Goal: Information Seeking & Learning: Learn about a topic

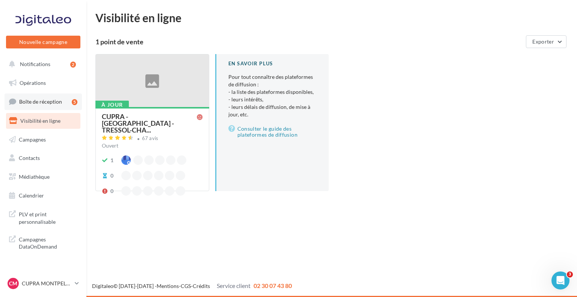
click at [55, 102] on span "Boîte de réception" at bounding box center [40, 101] width 43 height 6
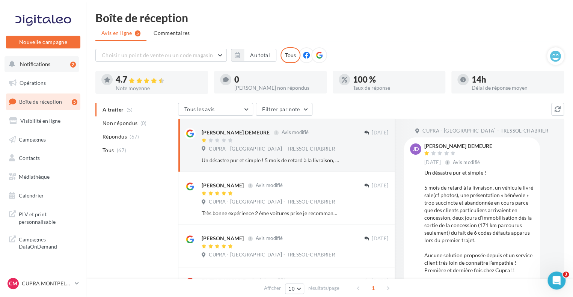
click at [45, 68] on button "Notifications 2" at bounding box center [42, 64] width 74 height 16
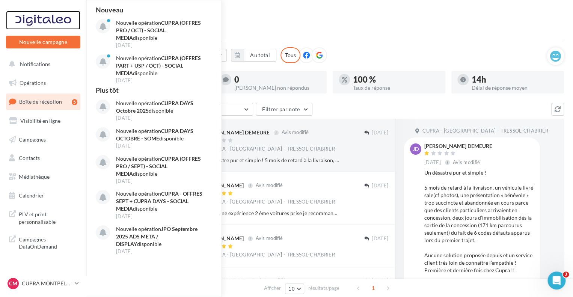
click at [52, 16] on div at bounding box center [43, 20] width 60 height 19
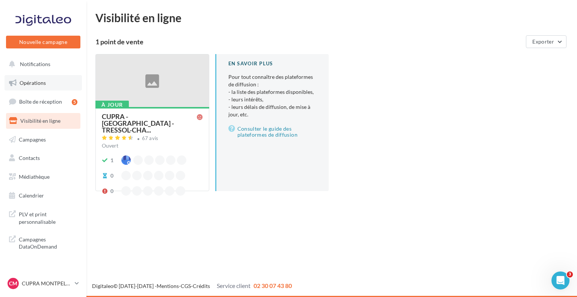
click at [31, 81] on span "Opérations" at bounding box center [33, 83] width 26 height 6
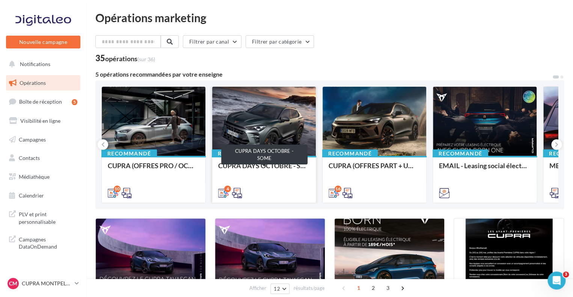
click at [262, 163] on div "CUPRA DAYS OCTOBRE - SOME" at bounding box center [264, 169] width 92 height 15
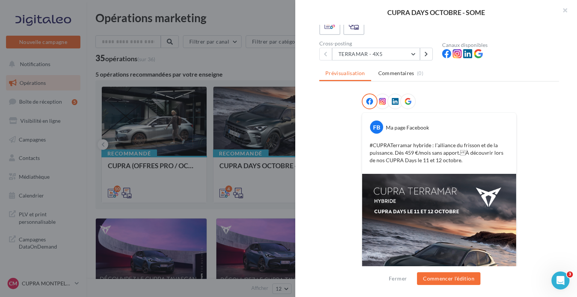
scroll to position [8, 0]
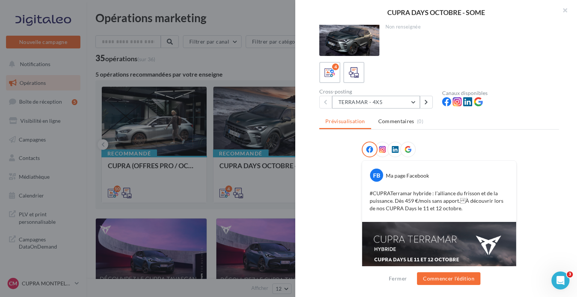
click at [403, 101] on button "TERRAMAR - 4X5" at bounding box center [376, 102] width 88 height 13
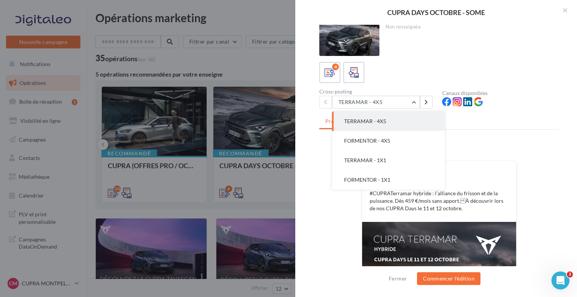
click at [530, 140] on div "Prévisualisation Commentaires (0) FB Ma page Facebook #CUPRATerramar hybride : …" at bounding box center [439, 190] width 240 height 151
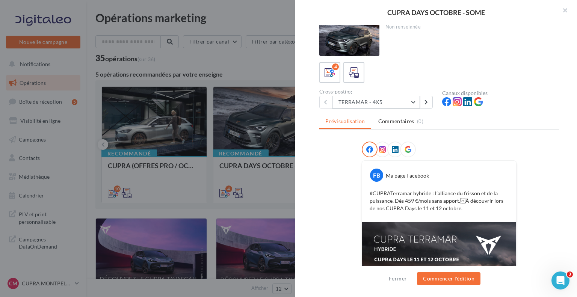
click at [391, 96] on button "TERRAMAR - 4X5" at bounding box center [376, 102] width 88 height 13
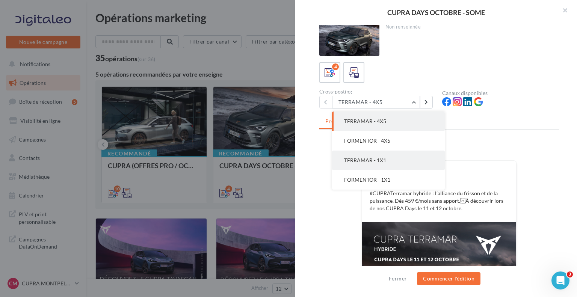
click at [395, 162] on button "TERRAMAR - 1X1" at bounding box center [388, 161] width 113 height 20
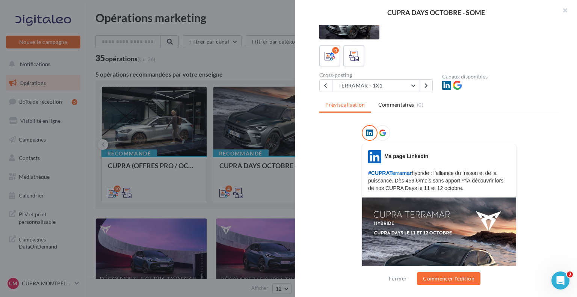
scroll to position [38, 0]
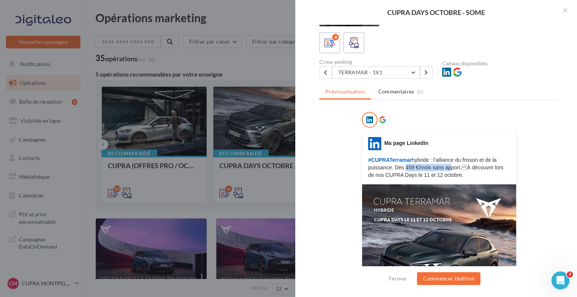
drag, startPoint x: 405, startPoint y: 167, endPoint x: 444, endPoint y: 168, distance: 39.1
click at [444, 168] on p "#CUPRATerramar hybride : l’alliance du frisson et de la puissance. Dès 459 €/mo…" at bounding box center [439, 167] width 142 height 23
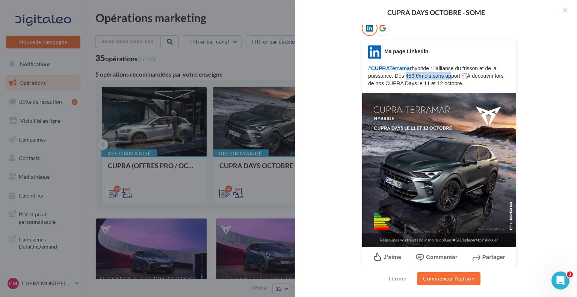
scroll to position [132, 0]
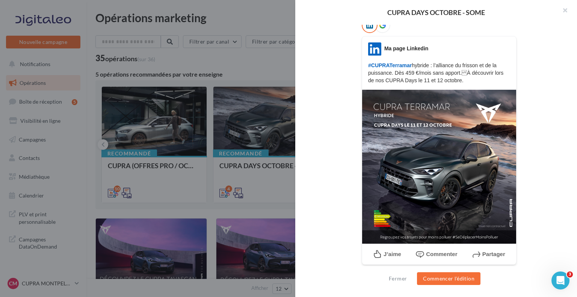
click at [539, 100] on div "LinkedIn Ma page Linkedin #CUPRATerramar hybride : l’alliance du frisson et de …" at bounding box center [439, 145] width 240 height 257
click at [402, 279] on button "Fermer" at bounding box center [398, 278] width 24 height 9
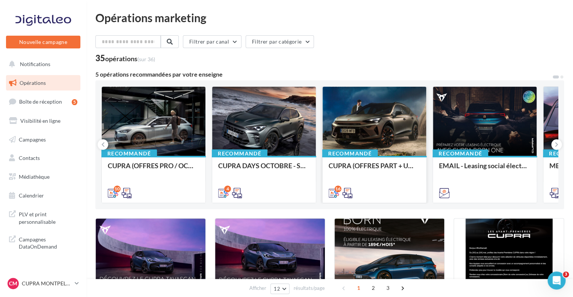
click at [386, 113] on div at bounding box center [374, 122] width 104 height 70
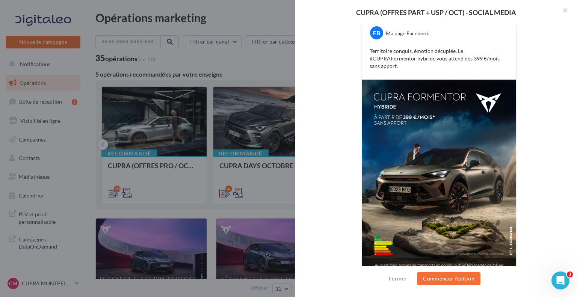
scroll to position [151, 0]
click at [400, 279] on button "Fermer" at bounding box center [398, 278] width 24 height 9
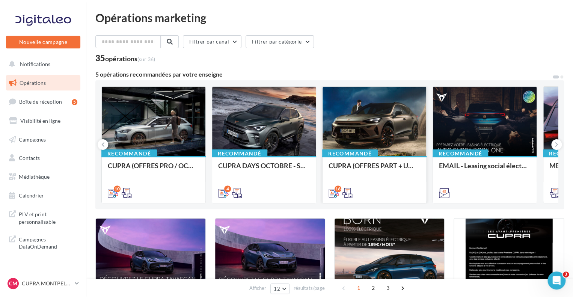
click at [386, 112] on div at bounding box center [374, 122] width 104 height 70
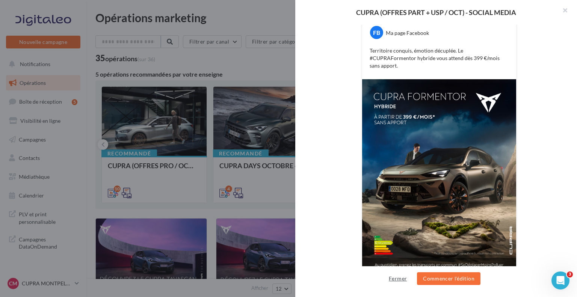
click at [399, 278] on button "Fermer" at bounding box center [398, 278] width 24 height 9
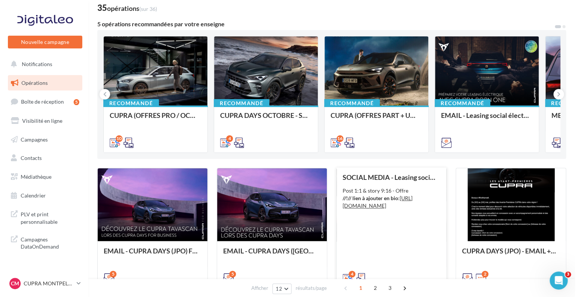
scroll to position [38, 0]
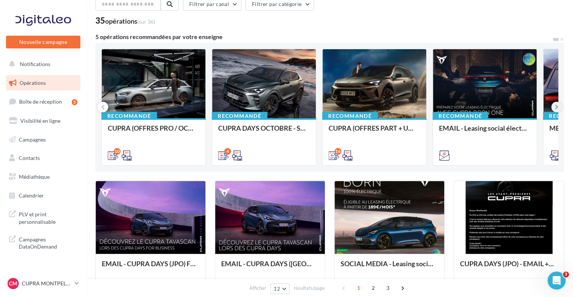
click at [560, 107] on button at bounding box center [556, 107] width 11 height 11
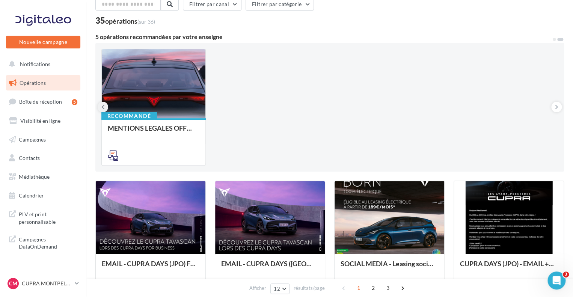
click at [104, 108] on icon at bounding box center [102, 107] width 3 height 8
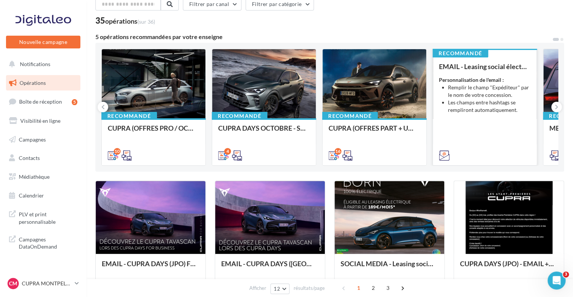
click at [493, 70] on div "EMAIL - Leasing social électrique - CUPRA Born One Personnalisation de l'email …" at bounding box center [485, 111] width 92 height 96
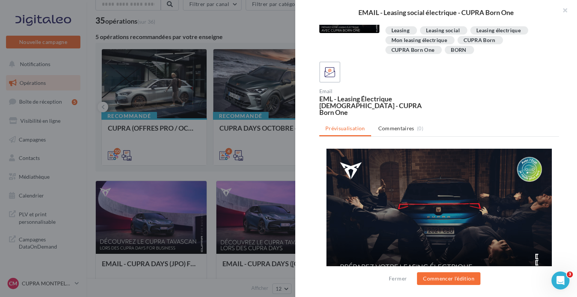
scroll to position [23, 0]
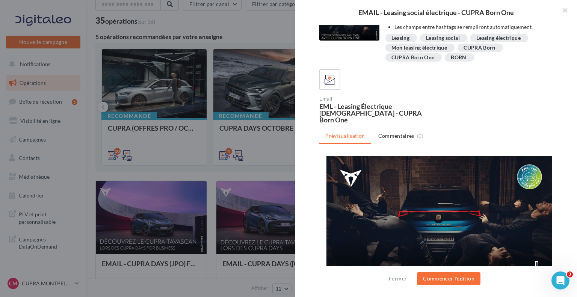
click at [216, 138] on div at bounding box center [288, 148] width 577 height 297
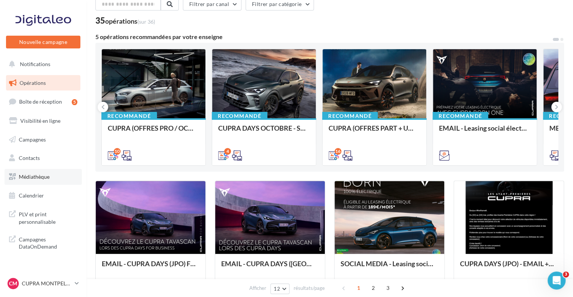
click at [46, 178] on span "Médiathèque" at bounding box center [34, 176] width 31 height 6
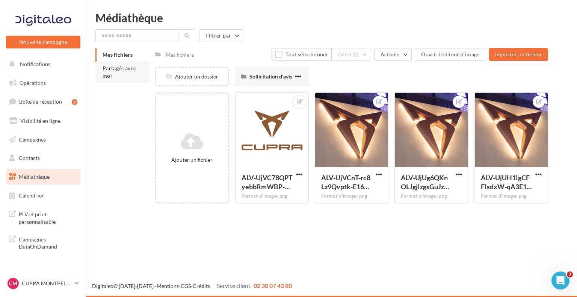
click at [116, 73] on li "Partagés avec moi" at bounding box center [122, 72] width 54 height 21
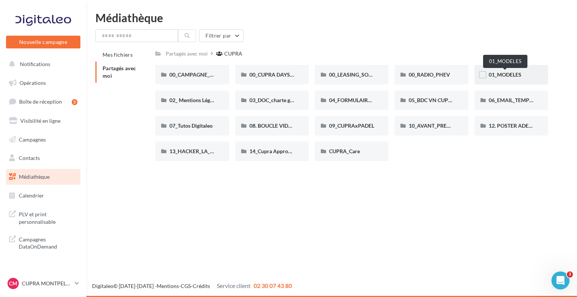
click at [506, 72] on span "01_MODELES" at bounding box center [504, 74] width 33 height 6
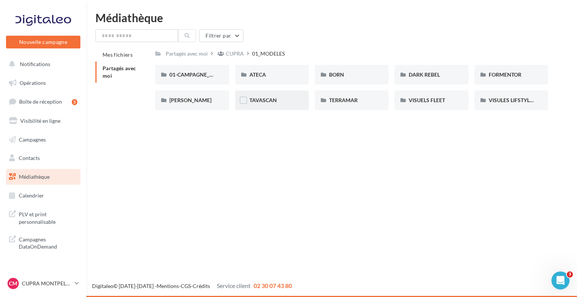
click at [276, 104] on div "TAVASCAN" at bounding box center [271, 100] width 45 height 8
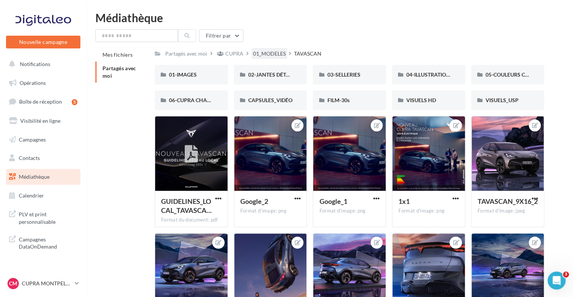
click at [279, 55] on div "01_MODELES" at bounding box center [269, 54] width 33 height 8
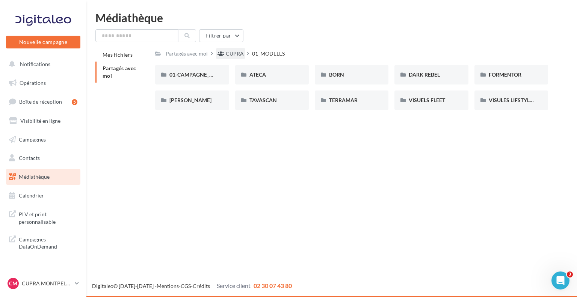
click at [238, 52] on div "CUPRA" at bounding box center [235, 54] width 18 height 8
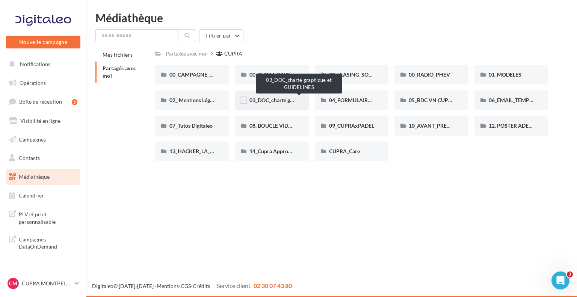
click at [274, 100] on span "03_DOC_charte graphique et GUIDELINES" at bounding box center [298, 100] width 98 height 6
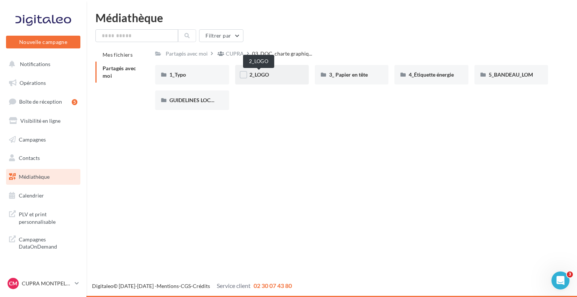
click at [262, 72] on span "2_LOGO" at bounding box center [259, 74] width 20 height 6
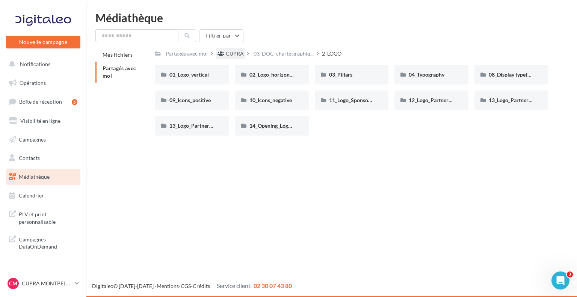
click at [232, 55] on div "CUPRA" at bounding box center [235, 54] width 18 height 8
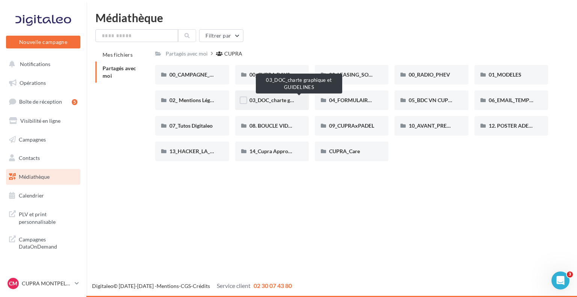
click at [280, 100] on span "03_DOC_charte graphique et GUIDELINES" at bounding box center [298, 100] width 98 height 6
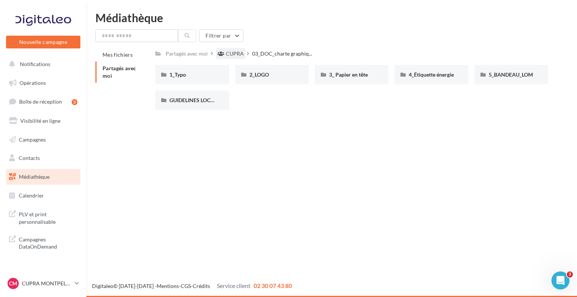
click at [231, 57] on div "CUPRA" at bounding box center [235, 54] width 18 height 8
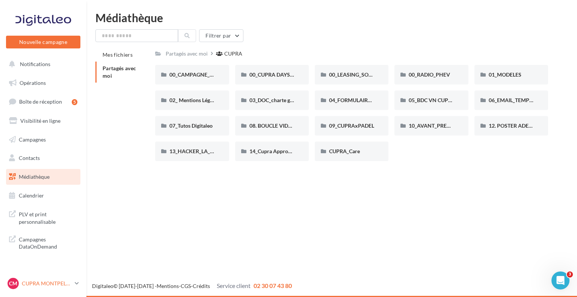
click at [40, 282] on p "CUPRA MONTPELLIER" at bounding box center [47, 284] width 50 height 8
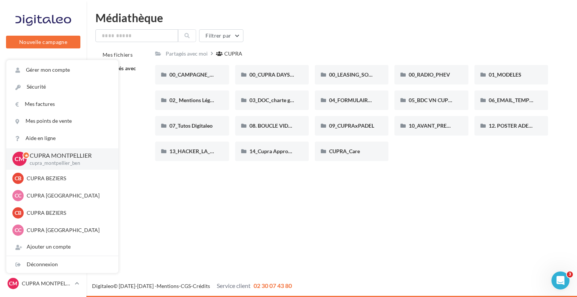
click at [206, 180] on div "Nouvelle campagne Nouvelle campagne Notifications Opérations Boîte de réception…" at bounding box center [288, 148] width 577 height 297
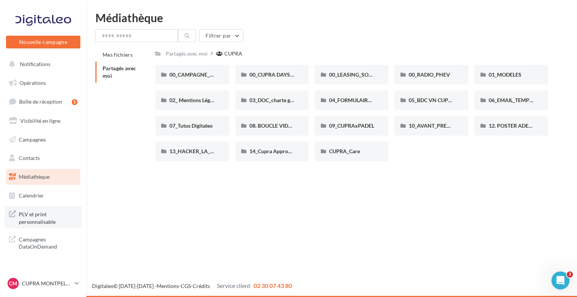
click at [38, 219] on span "PLV et print personnalisable" at bounding box center [48, 217] width 59 height 16
